Goal: Find specific page/section: Find specific page/section

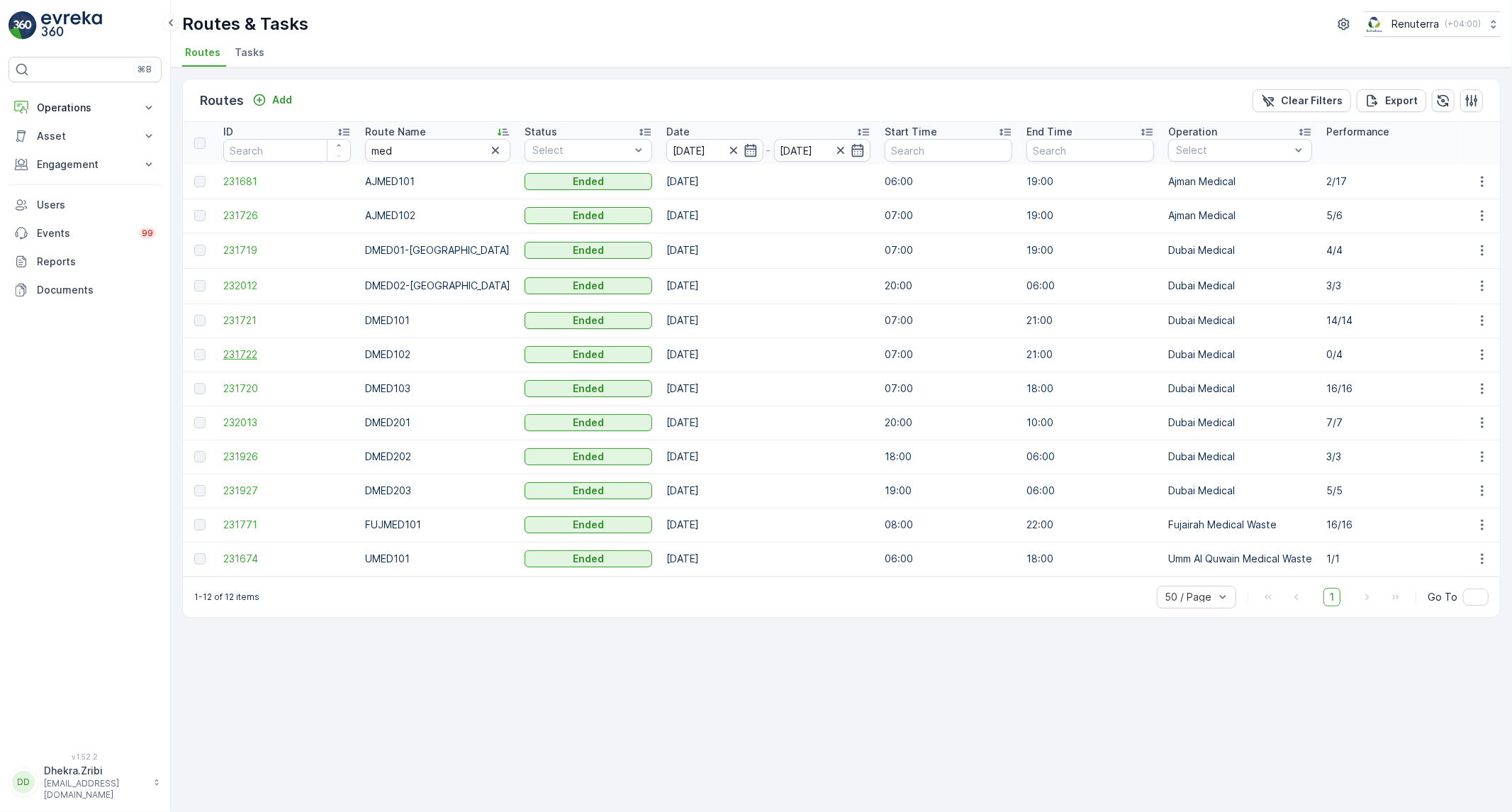
click at [243, 353] on span "231722" at bounding box center [287, 354] width 128 height 14
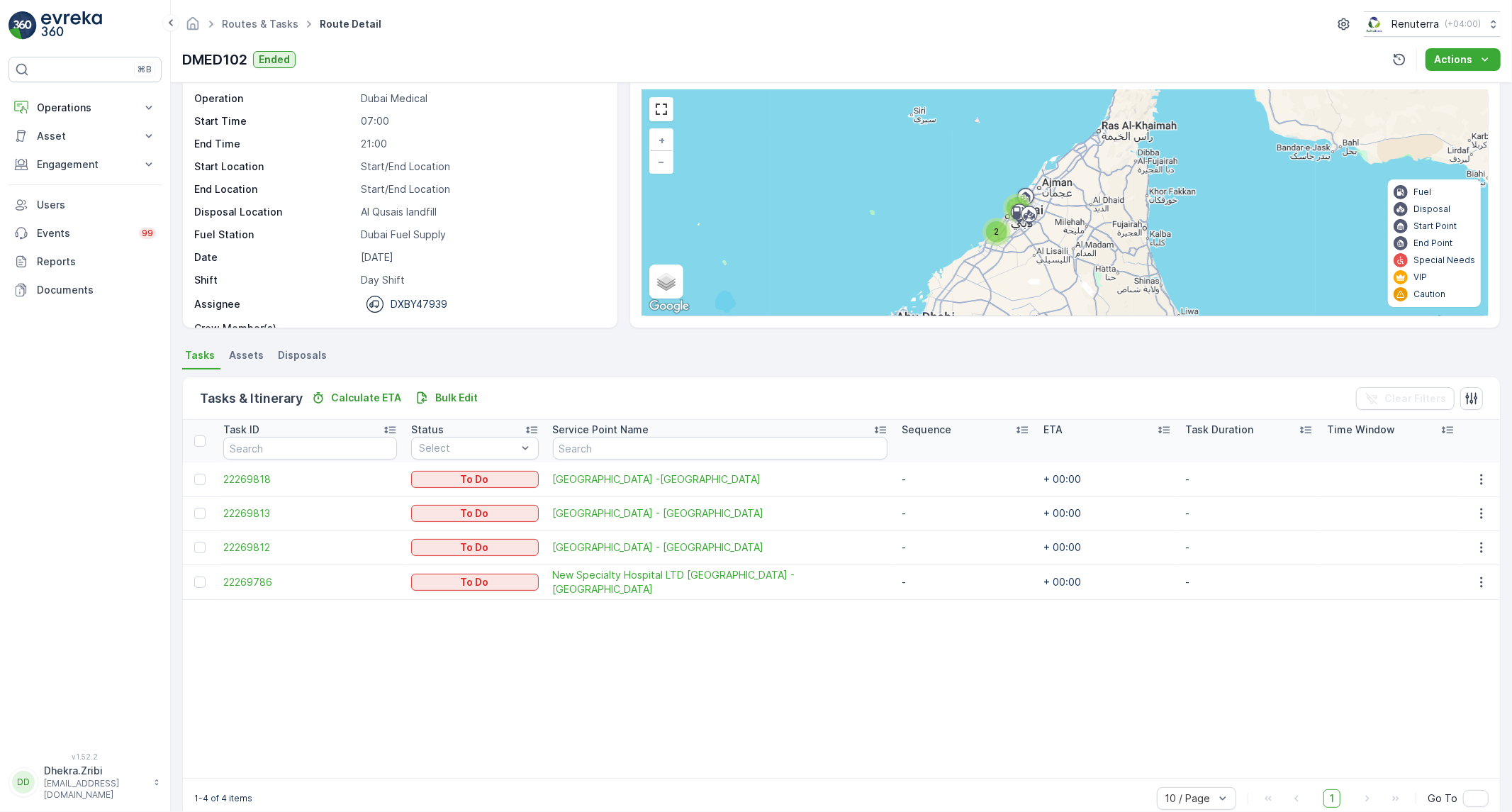
scroll to position [73, 0]
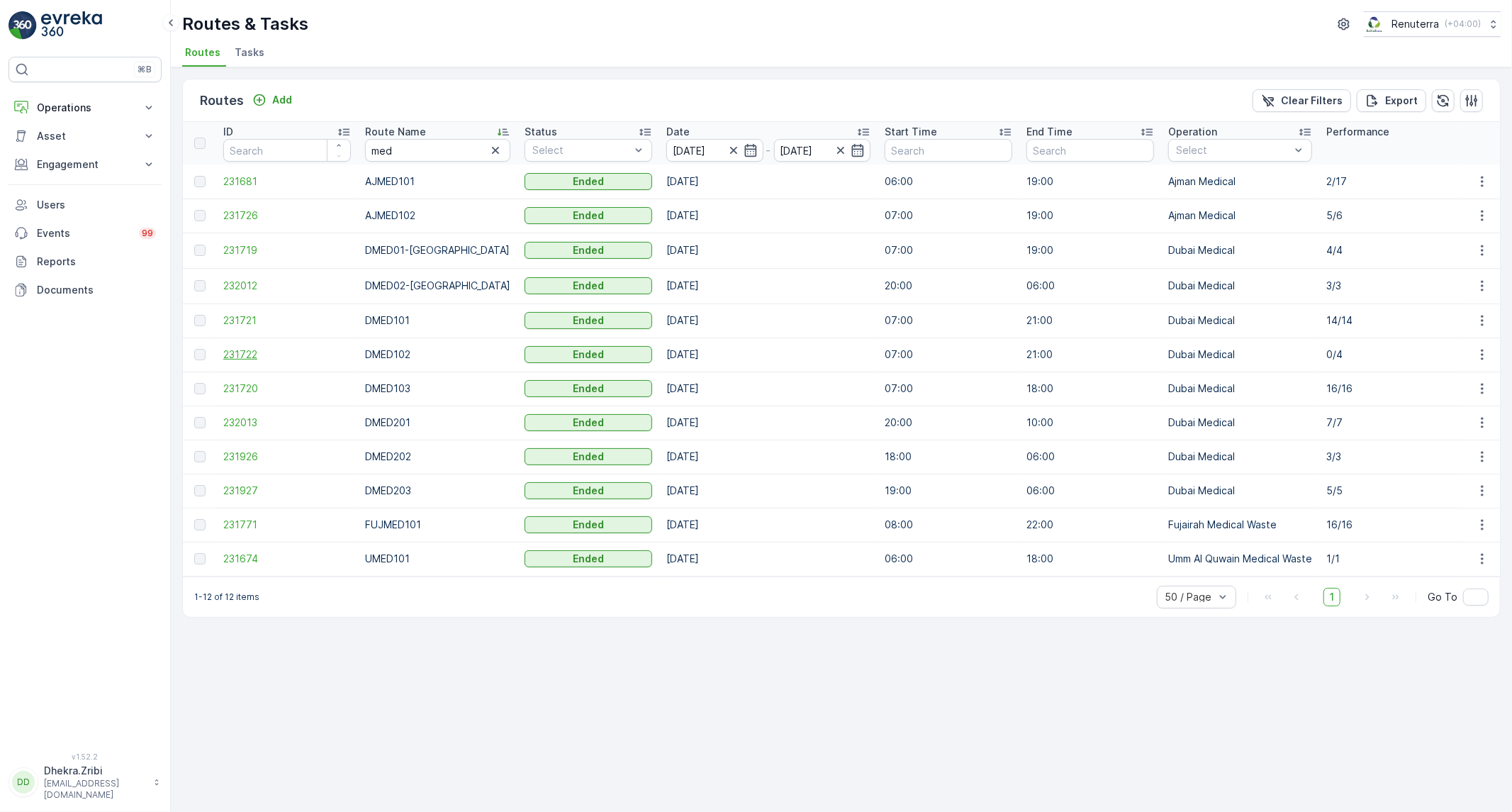
click at [252, 355] on span "231722" at bounding box center [287, 354] width 128 height 14
